Goal: Task Accomplishment & Management: Manage account settings

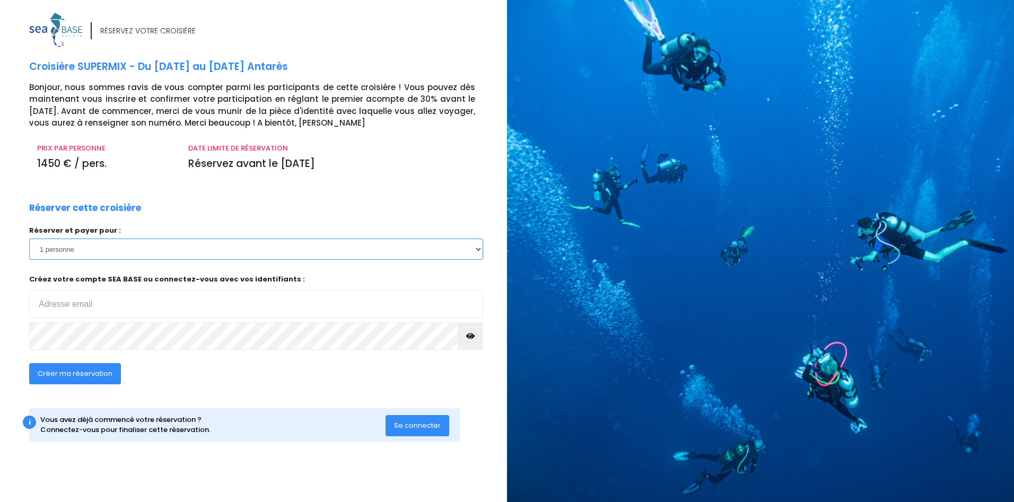
click at [98, 252] on select "1 personne" at bounding box center [256, 249] width 454 height 21
click at [98, 253] on select "1 personne" at bounding box center [256, 249] width 454 height 21
click at [106, 311] on input "email" at bounding box center [256, 305] width 454 height 28
type input "vincent.ezan@gmail.com"
click at [245, 381] on div "Créer ma réservation" at bounding box center [210, 377] width 378 height 41
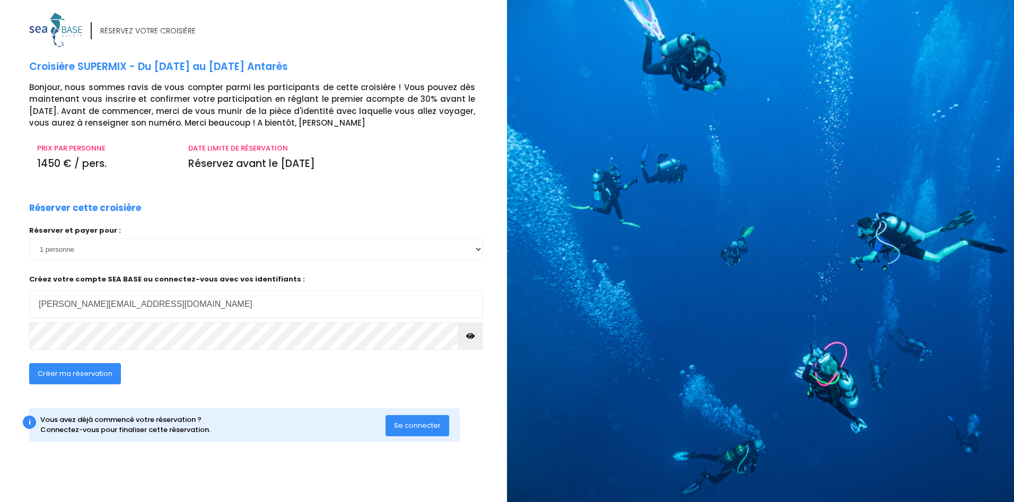
click at [86, 364] on button "Créer ma réservation" at bounding box center [75, 373] width 92 height 21
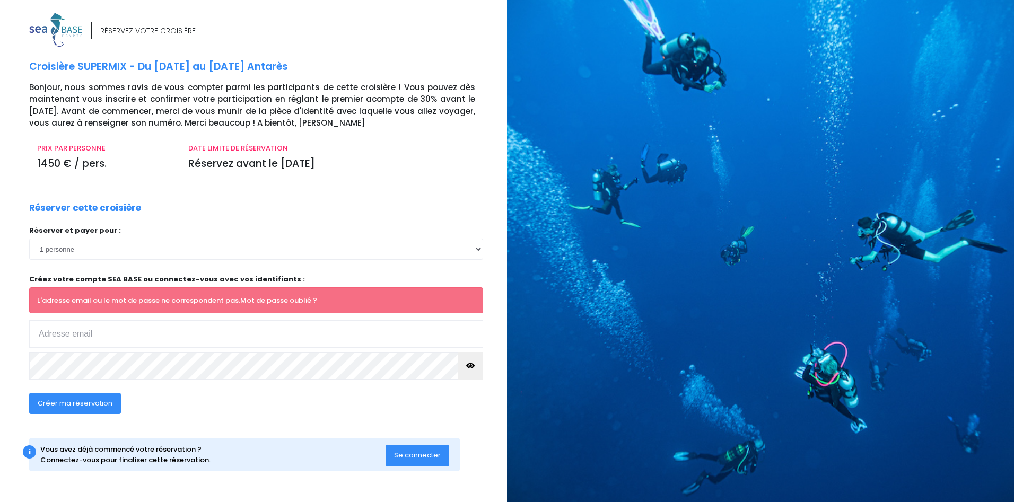
click at [271, 303] on link "Mot de passe oublié ?" at bounding box center [278, 300] width 77 height 10
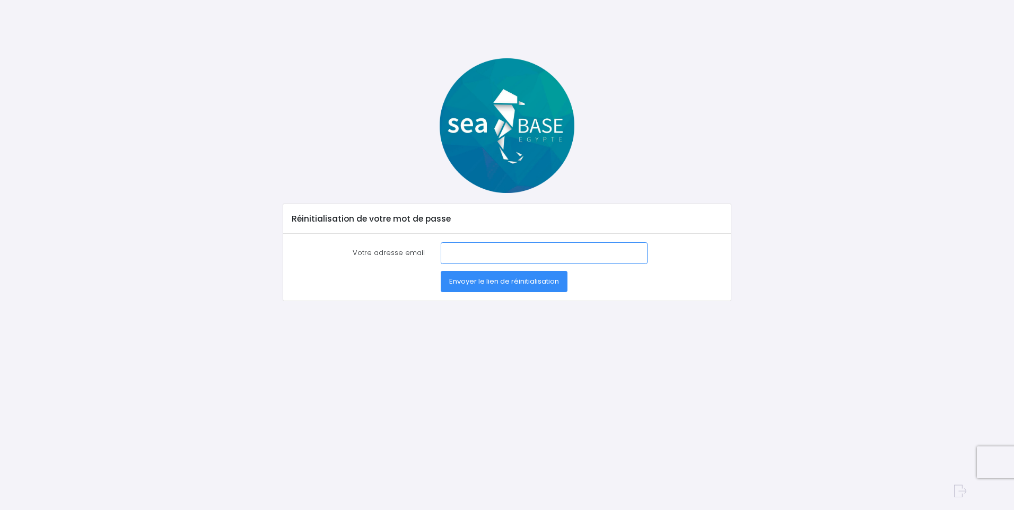
click at [458, 248] on input "Votre adresse email" at bounding box center [544, 252] width 207 height 21
type input "vincent.ezan@gmail.com"
click at [502, 286] on button "Envoyer le lien de réinitialisation" at bounding box center [504, 281] width 127 height 21
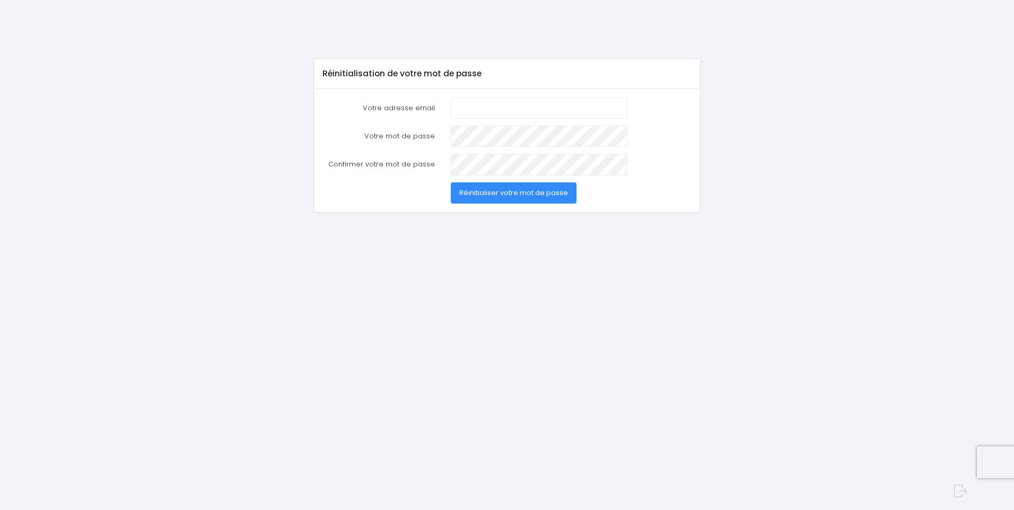
click at [485, 101] on input "Votre adresse email" at bounding box center [539, 108] width 177 height 21
type input "vincent.ezan@gmail.com"
click at [509, 186] on button "Réinitialiser votre mot de passe" at bounding box center [514, 192] width 126 height 21
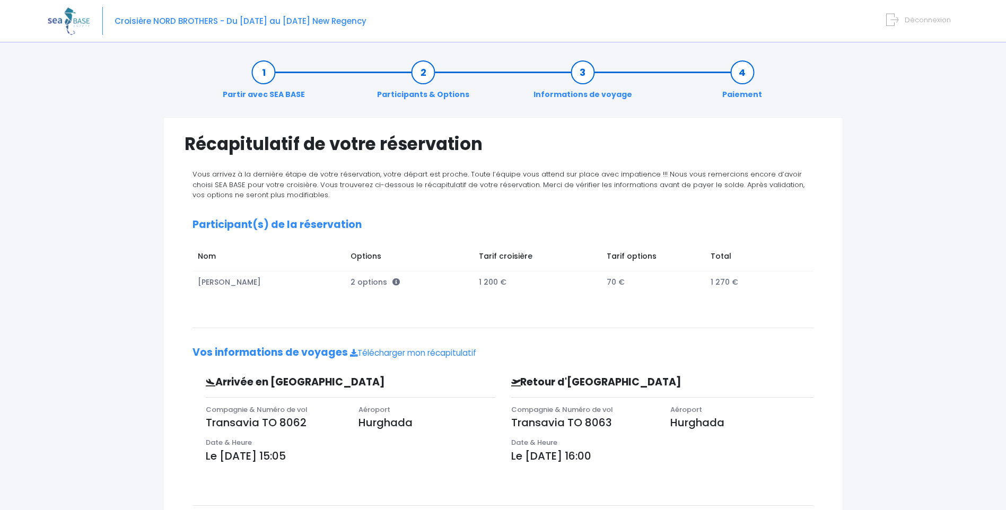
click at [934, 21] on span "Déconnexion" at bounding box center [928, 20] width 46 height 10
